Goal: Task Accomplishment & Management: Use online tool/utility

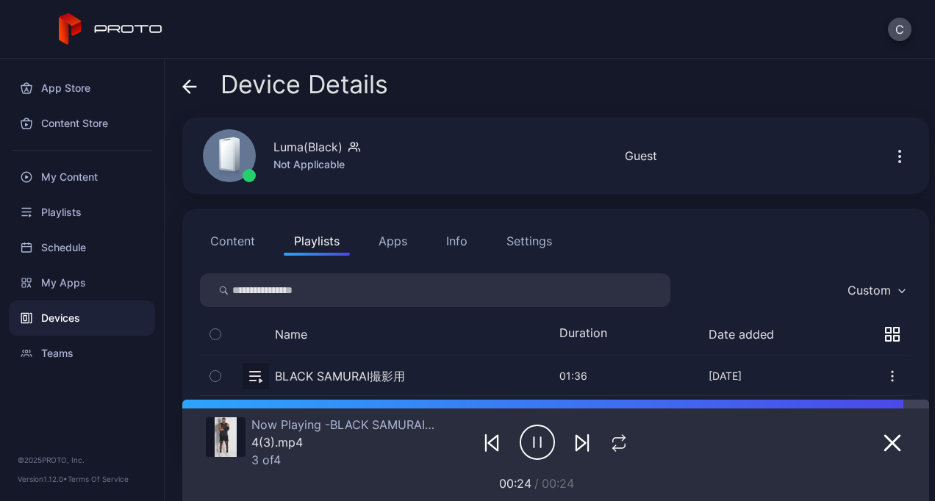
click at [355, 378] on button "button" at bounding box center [556, 375] width 712 height 39
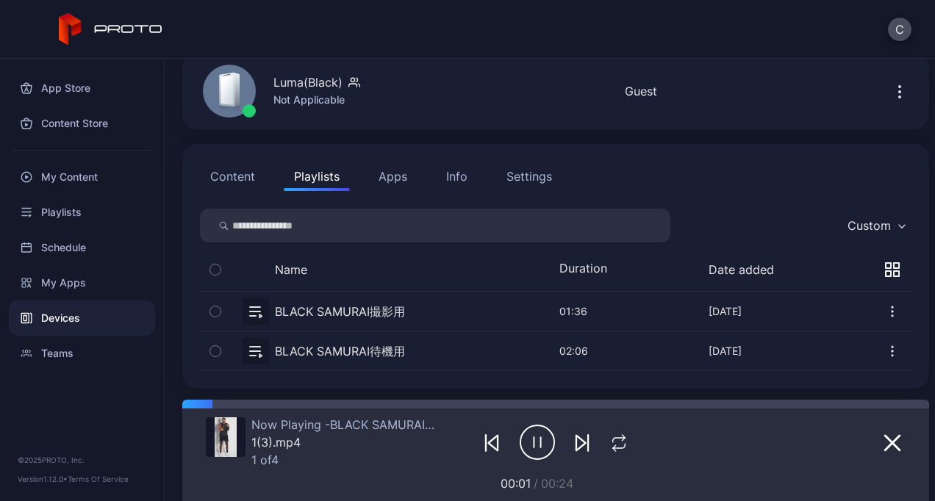
click at [318, 349] on button "button" at bounding box center [556, 350] width 712 height 39
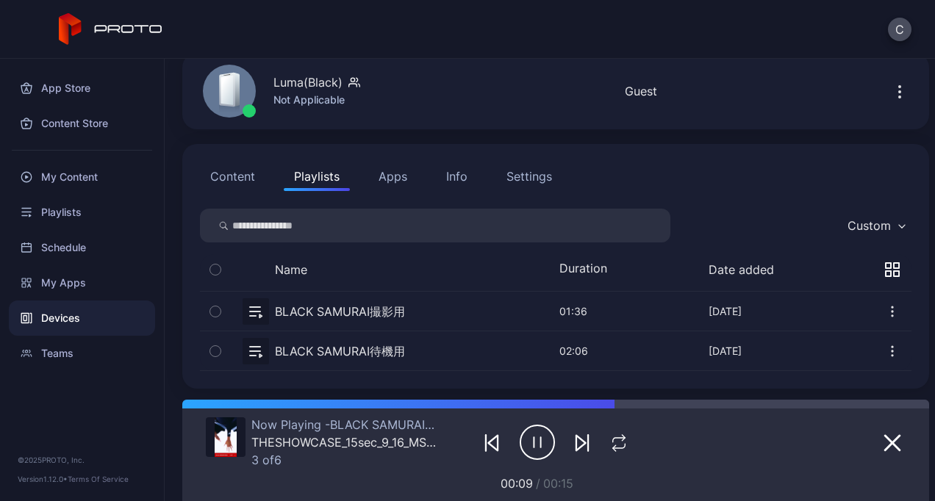
click at [576, 444] on icon "button" at bounding box center [581, 443] width 10 height 15
click at [397, 309] on button "button" at bounding box center [556, 311] width 712 height 39
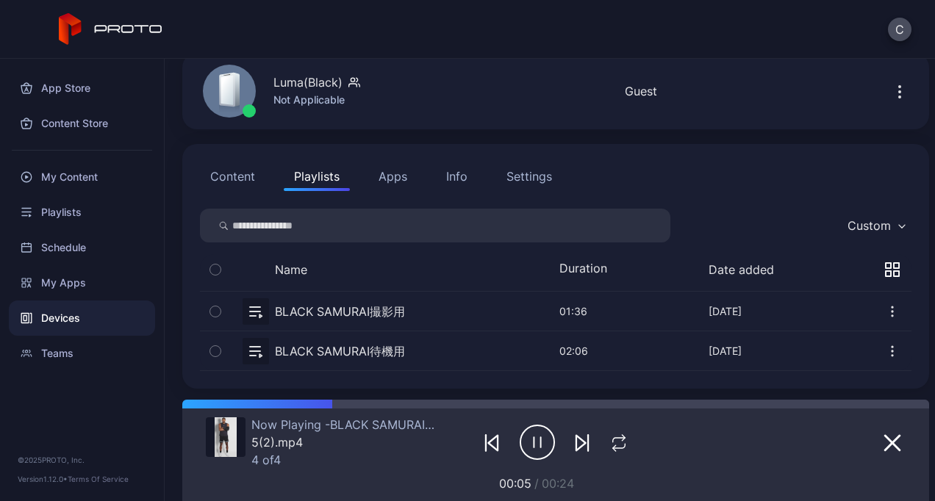
click at [394, 350] on button "button" at bounding box center [556, 350] width 712 height 39
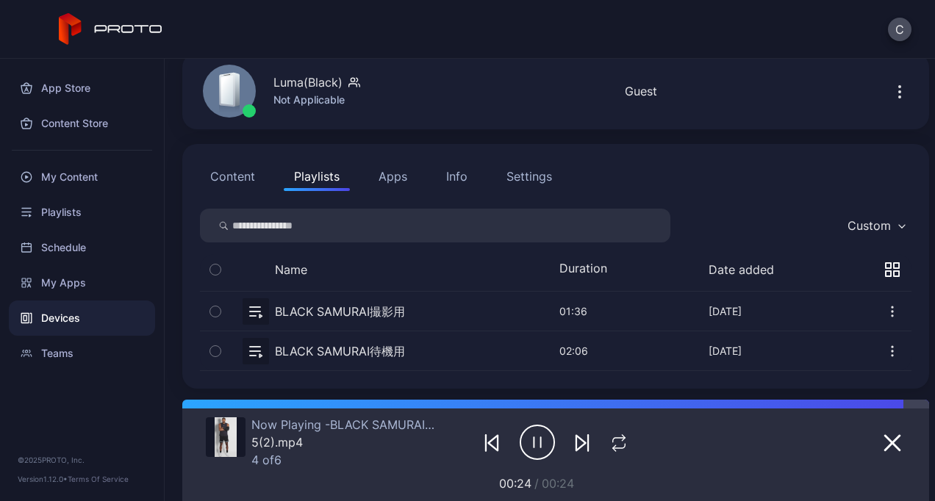
click at [370, 302] on button "button" at bounding box center [556, 311] width 712 height 39
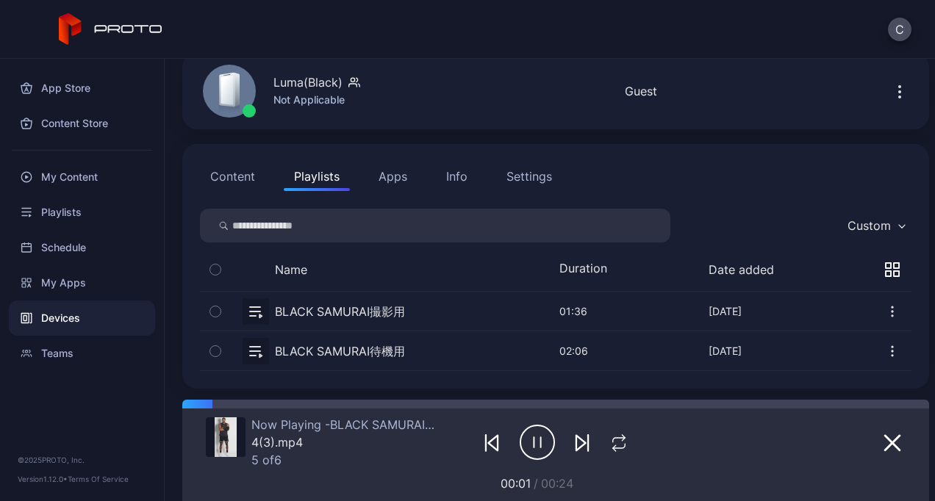
click at [370, 302] on button "button" at bounding box center [556, 311] width 712 height 39
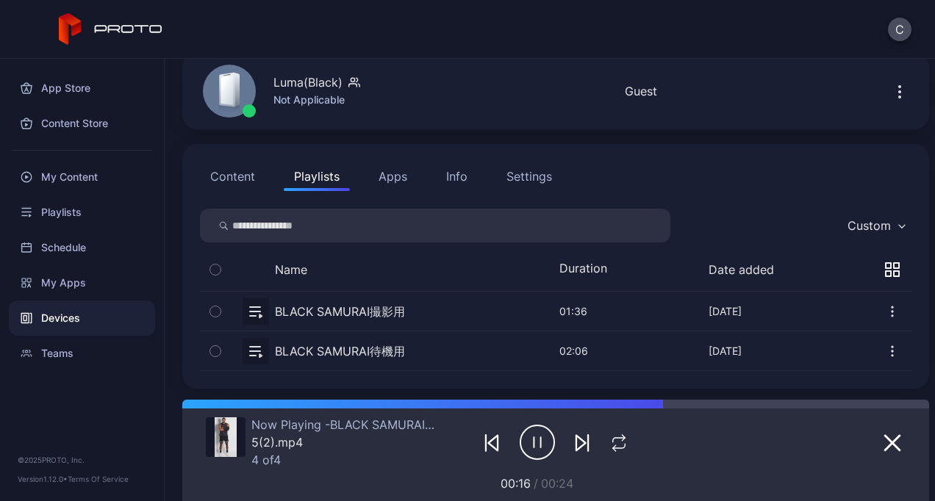
click at [308, 343] on button "button" at bounding box center [556, 350] width 712 height 39
click at [322, 307] on button "button" at bounding box center [556, 311] width 712 height 39
click at [347, 347] on button "button" at bounding box center [556, 350] width 712 height 39
click at [386, 309] on button "button" at bounding box center [556, 311] width 712 height 39
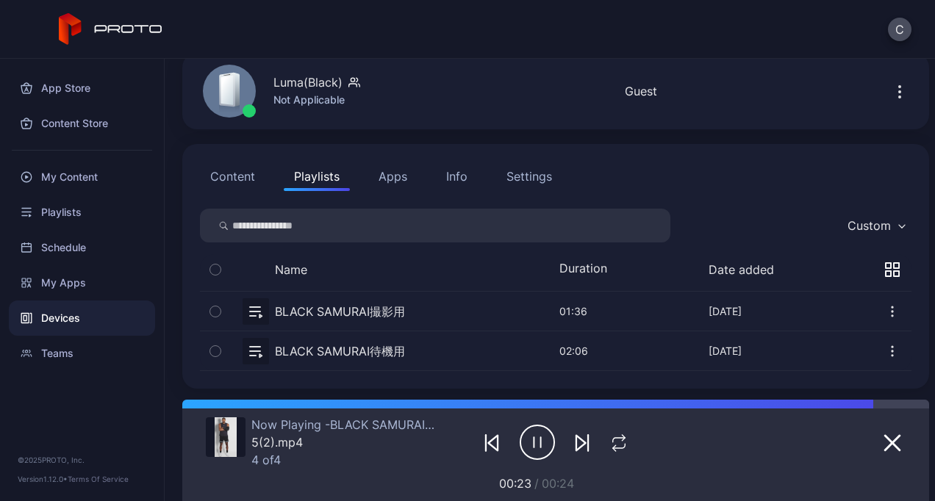
click at [377, 352] on button "button" at bounding box center [556, 350] width 712 height 39
click at [381, 312] on button "button" at bounding box center [556, 311] width 712 height 39
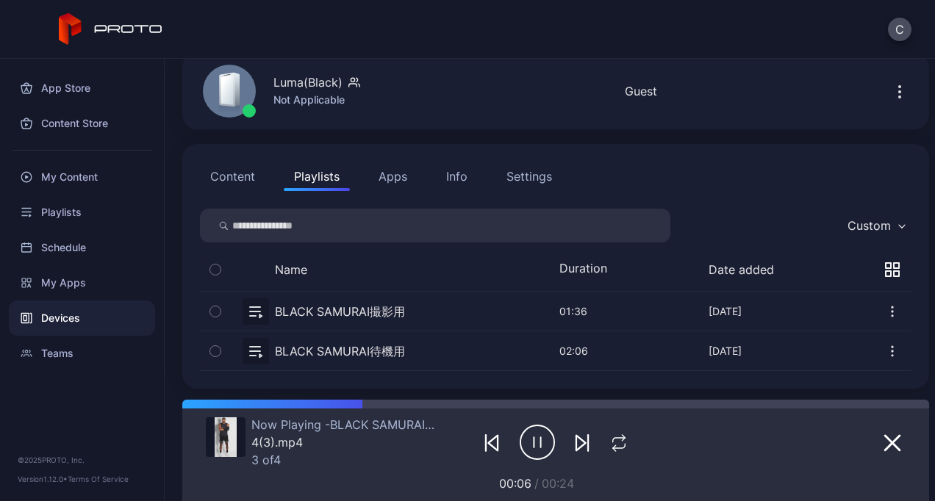
click at [366, 342] on button "button" at bounding box center [556, 350] width 712 height 39
click at [367, 312] on button "button" at bounding box center [556, 311] width 712 height 39
click at [397, 333] on button "button" at bounding box center [556, 350] width 712 height 39
click at [406, 307] on button "button" at bounding box center [556, 311] width 712 height 39
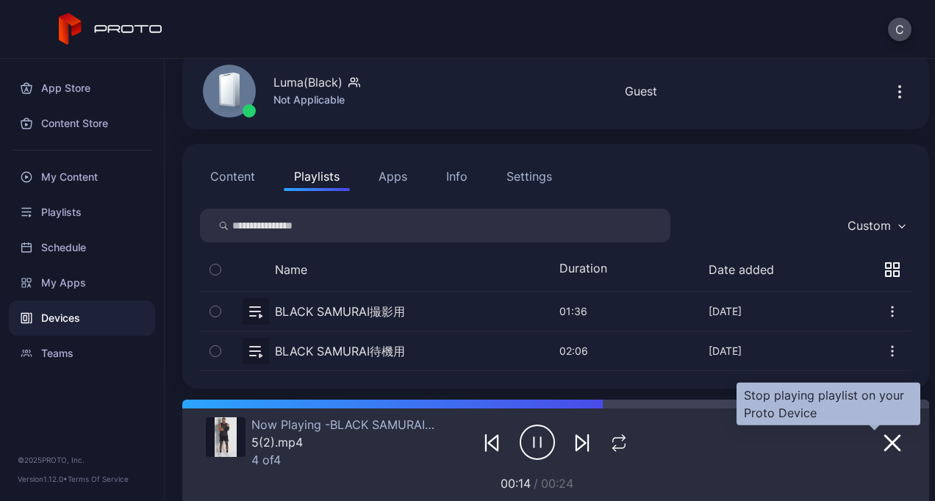
click at [883, 440] on icon "button" at bounding box center [892, 443] width 18 height 18
